Goal: Navigation & Orientation: Find specific page/section

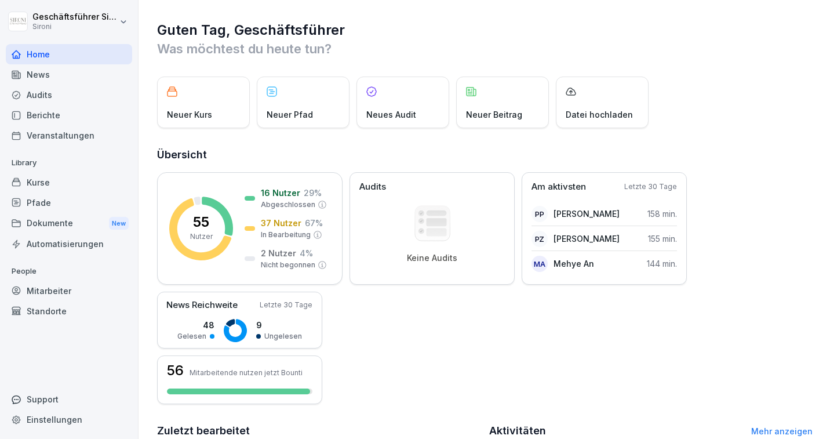
scroll to position [269, 0]
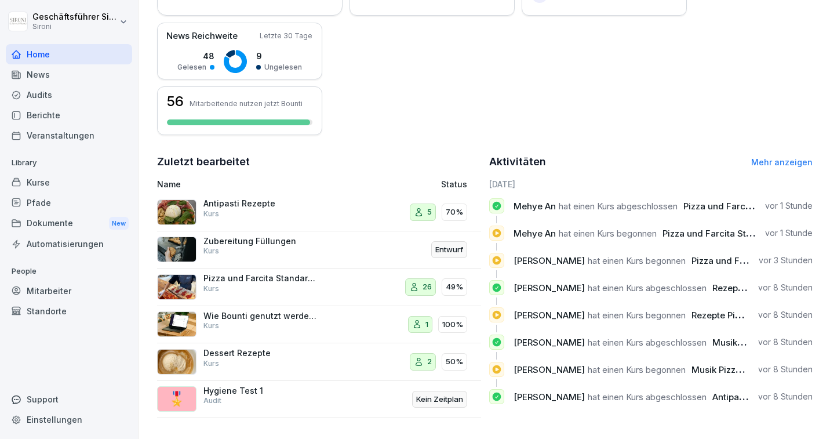
click at [39, 53] on div "Home" at bounding box center [69, 54] width 126 height 20
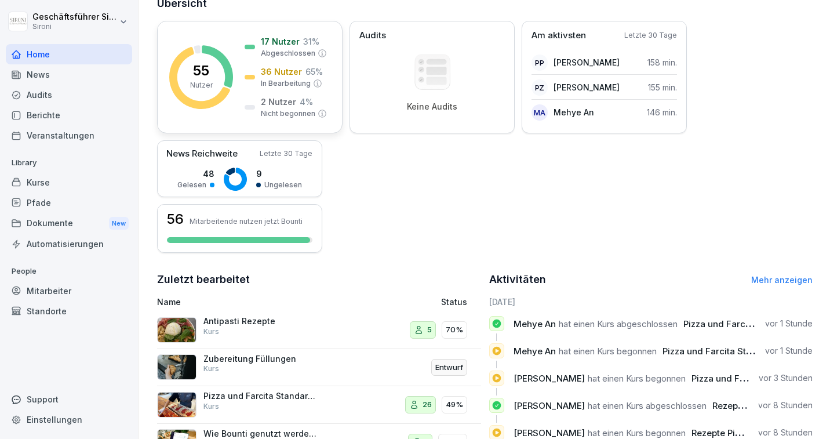
scroll to position [269, 0]
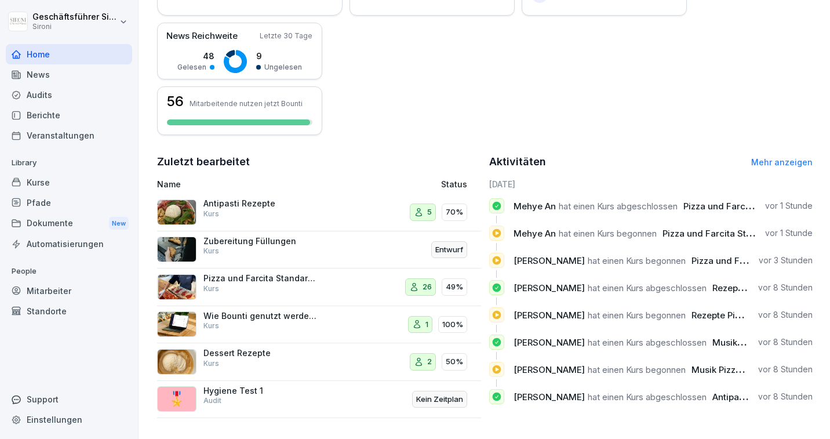
click at [56, 133] on div "Veranstaltungen" at bounding box center [69, 135] width 126 height 20
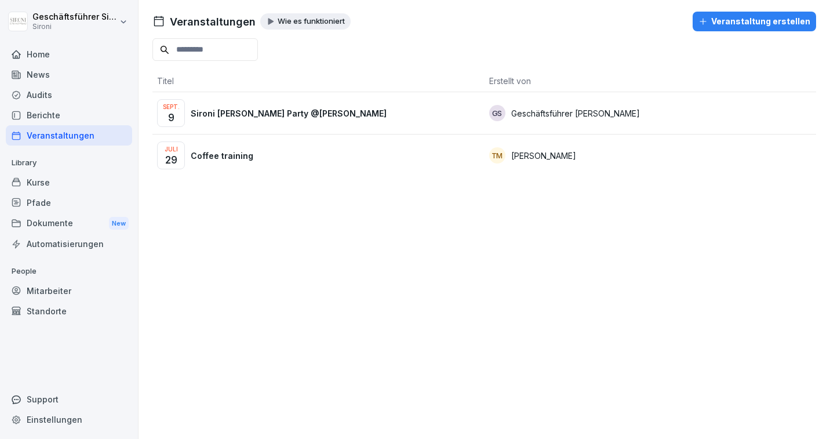
click at [228, 111] on p "Sironi Sommer Party @[PERSON_NAME]" at bounding box center [289, 113] width 196 height 12
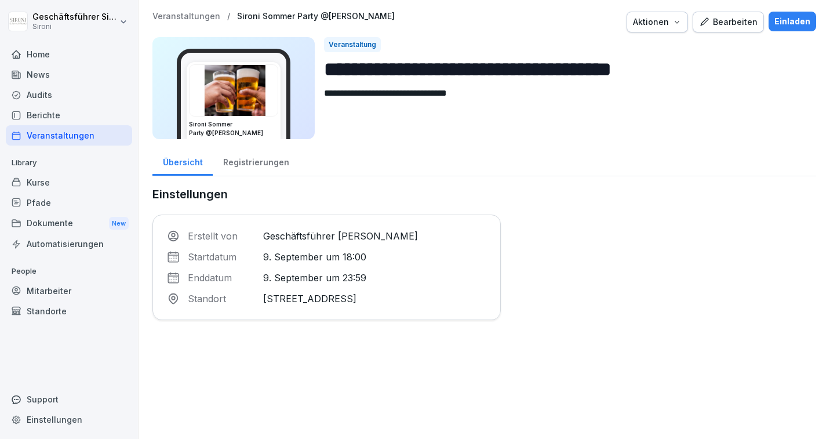
click at [47, 75] on div "News" at bounding box center [69, 74] width 126 height 20
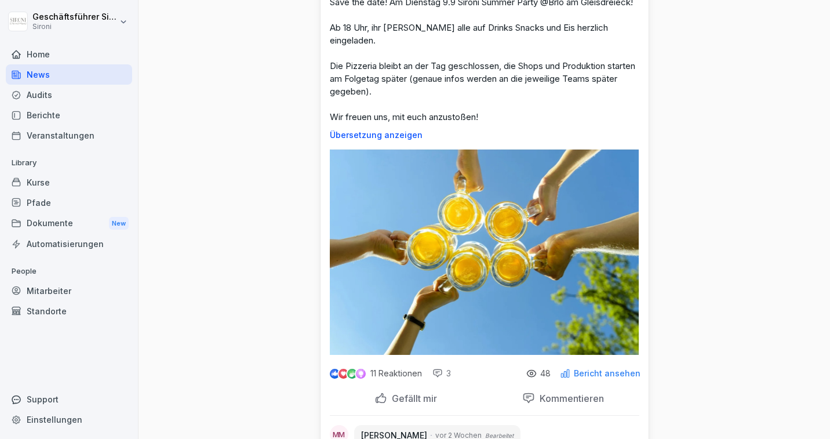
scroll to position [187, 0]
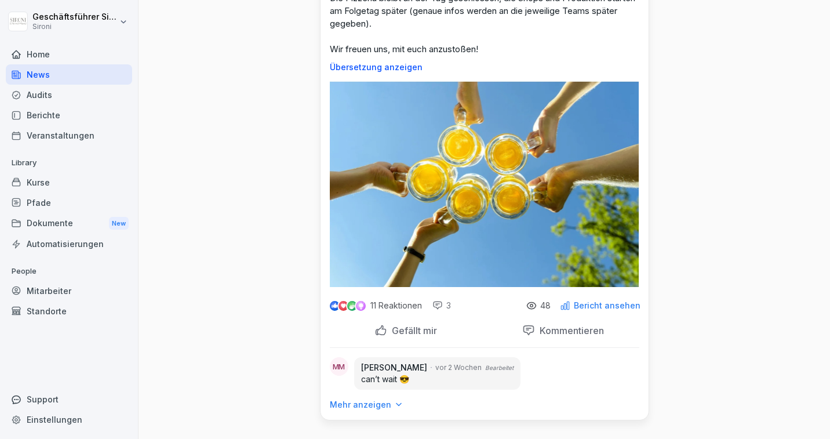
click at [600, 310] on p "Bericht ansehen" at bounding box center [607, 305] width 67 height 9
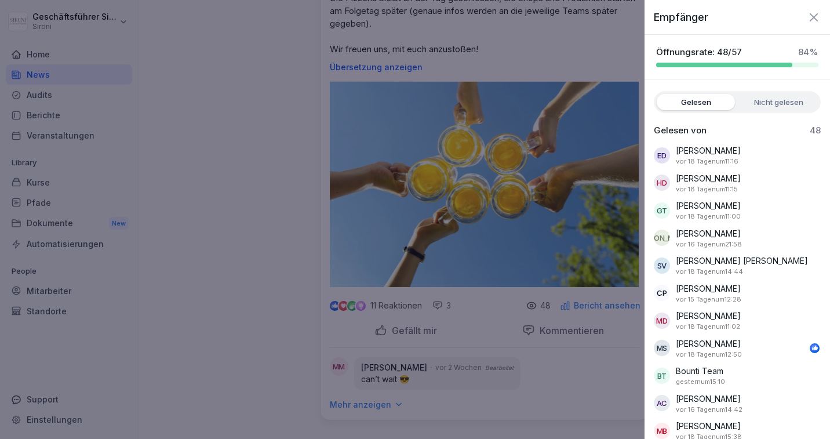
click at [787, 104] on label "Nicht gelesen" at bounding box center [779, 102] width 78 height 16
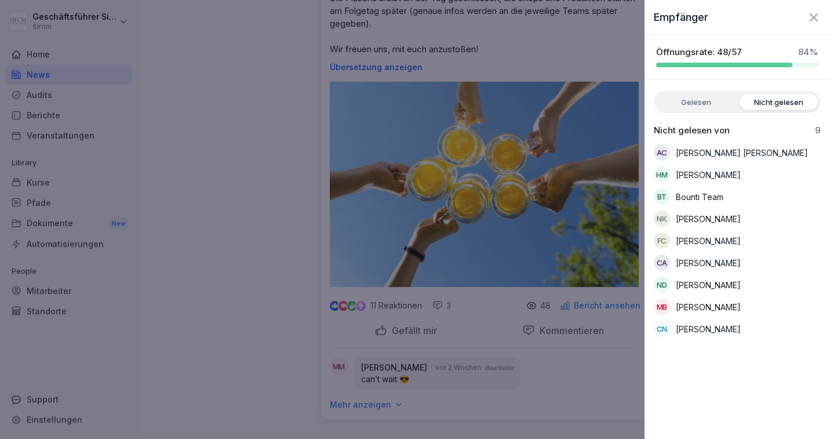
click at [821, 12] on div "Empfänger" at bounding box center [738, 12] width 186 height 25
click at [815, 16] on icon "button" at bounding box center [814, 17] width 8 height 8
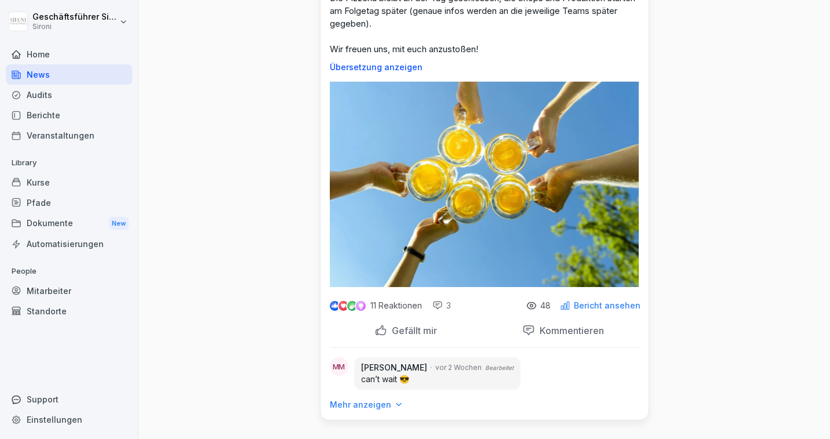
click at [23, 57] on div "Home" at bounding box center [69, 54] width 126 height 20
